Goal: Navigation & Orientation: Find specific page/section

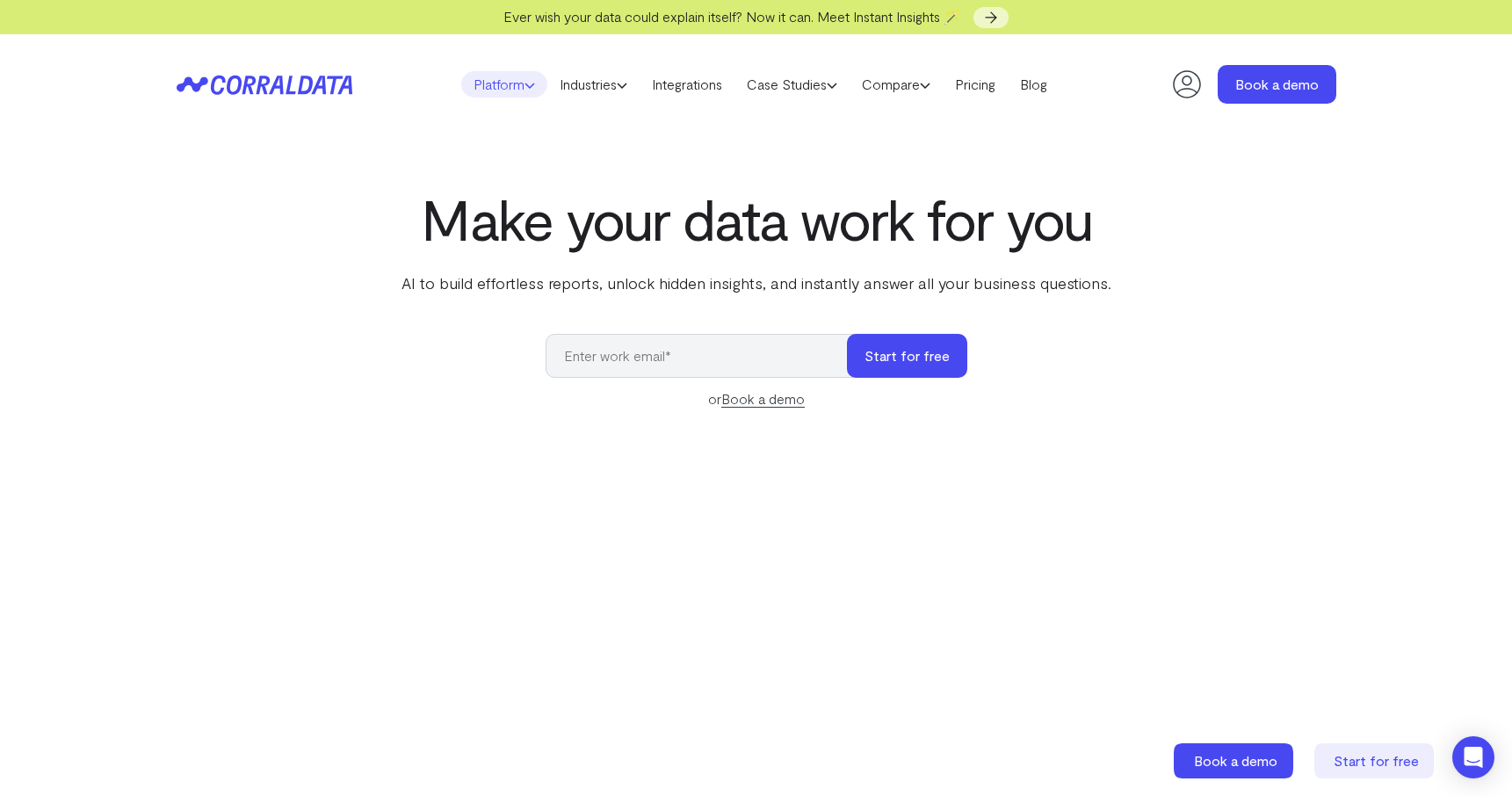
click at [502, 87] on link "Platform" at bounding box center [504, 85] width 87 height 26
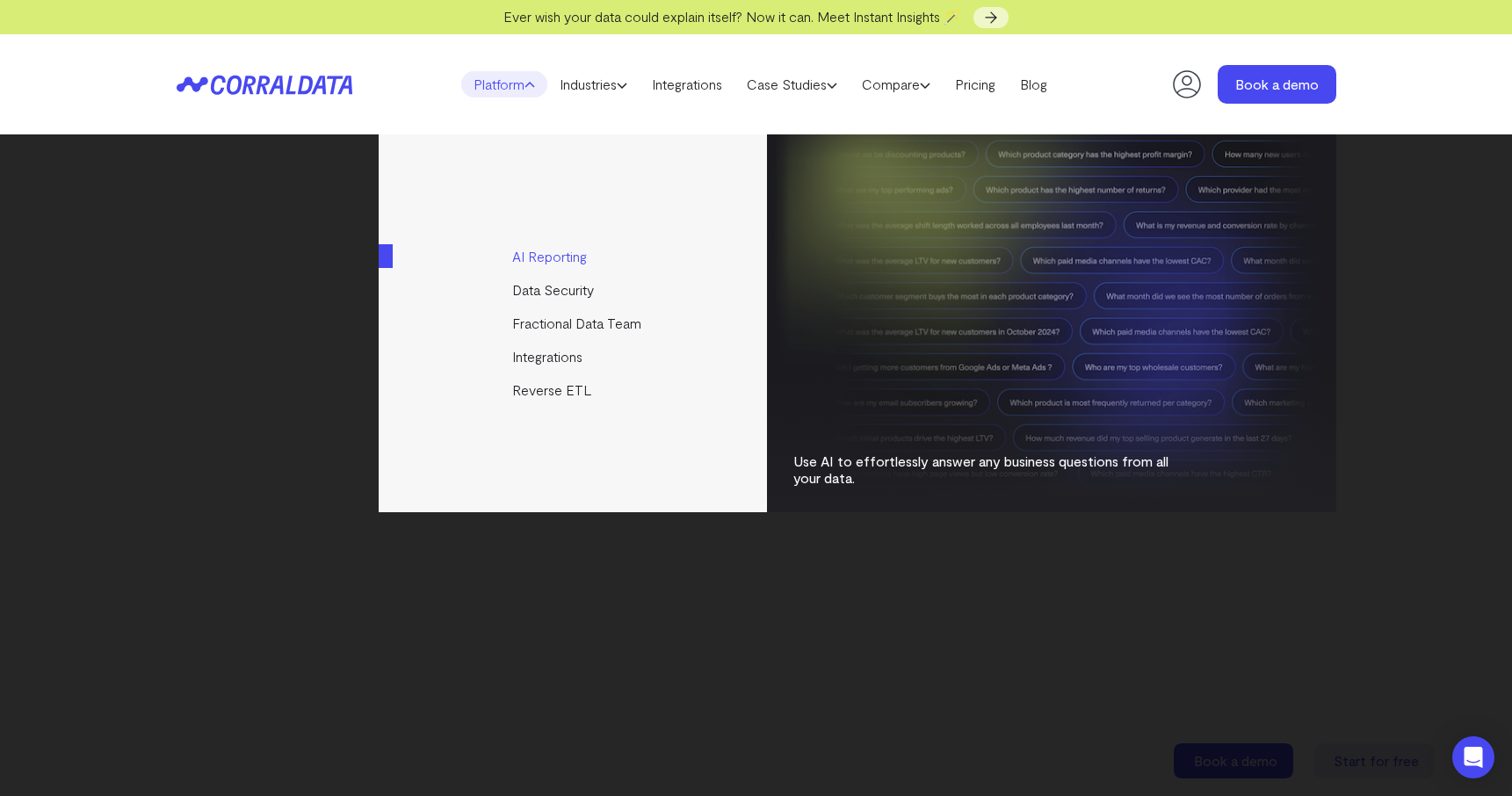
click at [530, 258] on link "AI Reporting" at bounding box center [574, 257] width 391 height 34
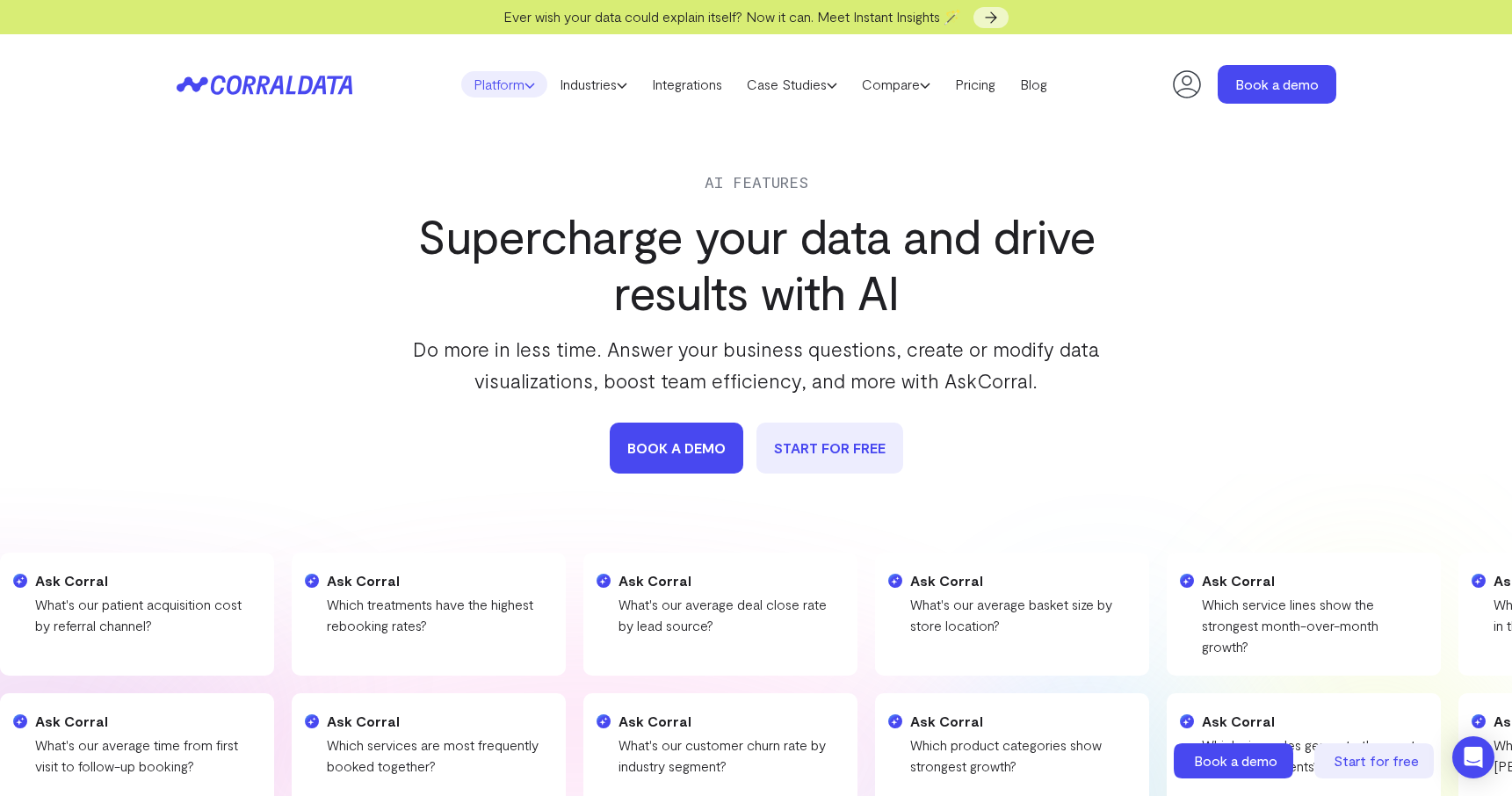
click at [511, 84] on link "Platform" at bounding box center [504, 85] width 87 height 26
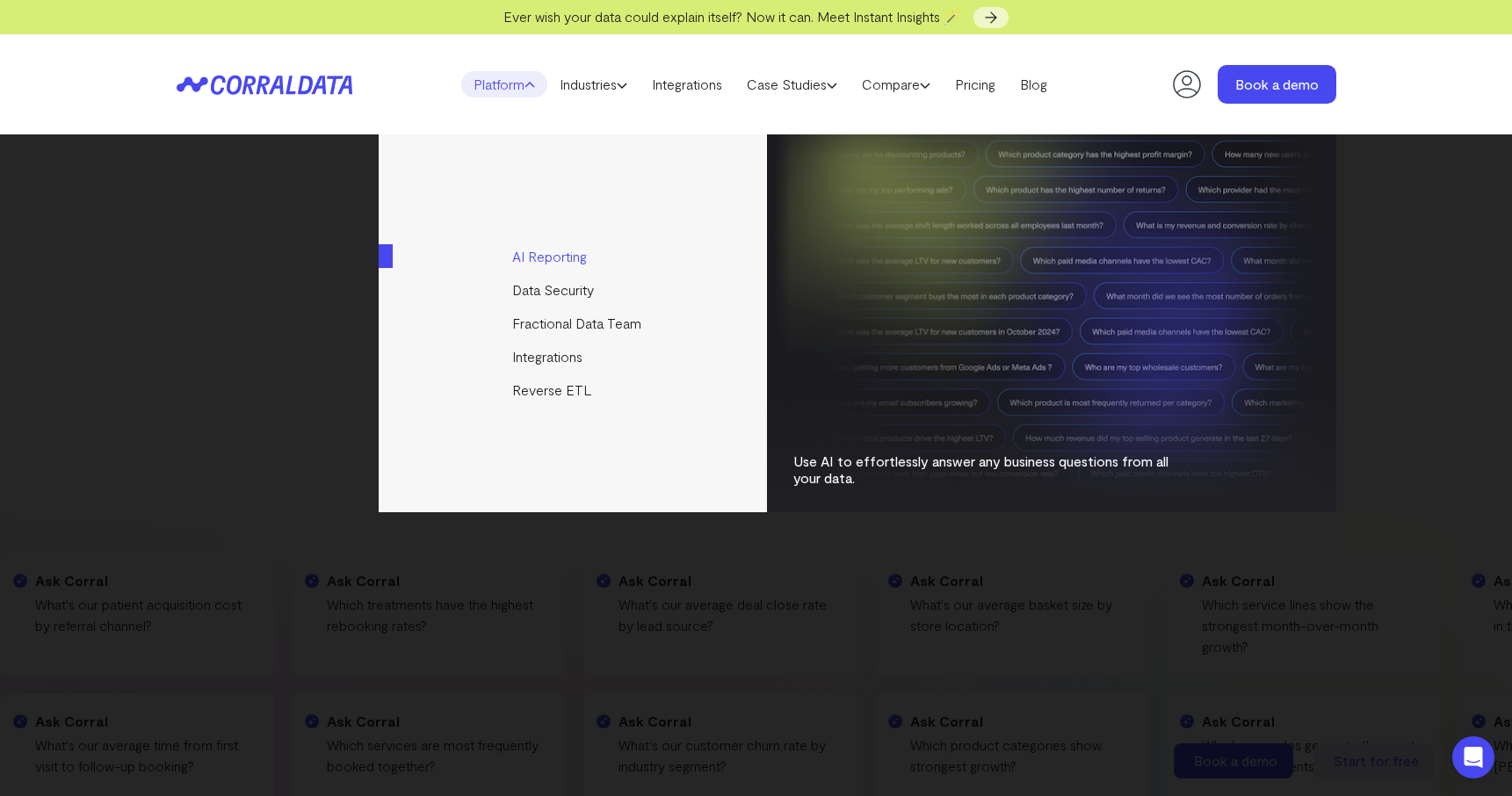
click at [537, 250] on link "AI Reporting" at bounding box center [574, 257] width 391 height 34
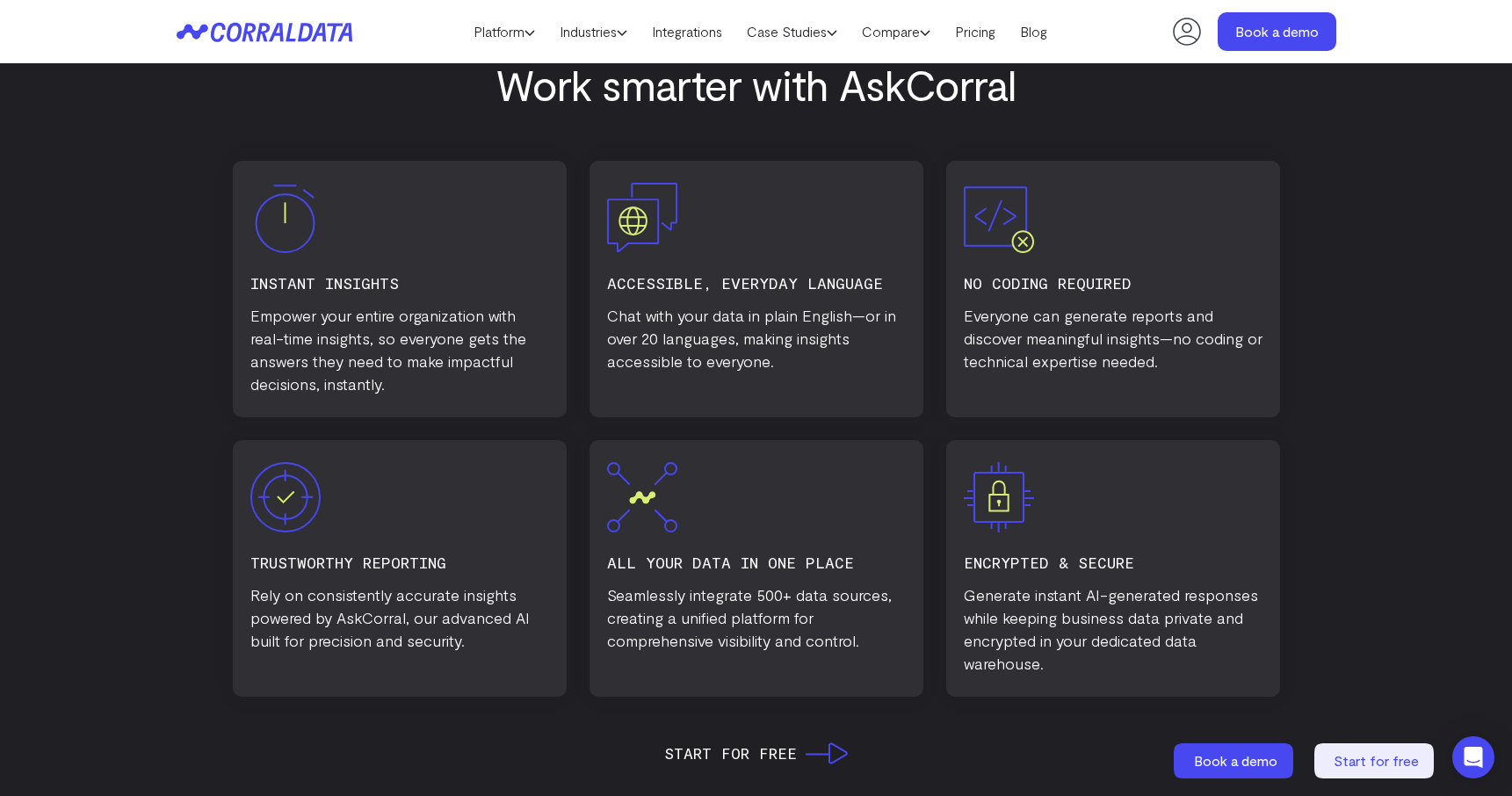
scroll to position [968, 0]
